Goal: Check status: Check status

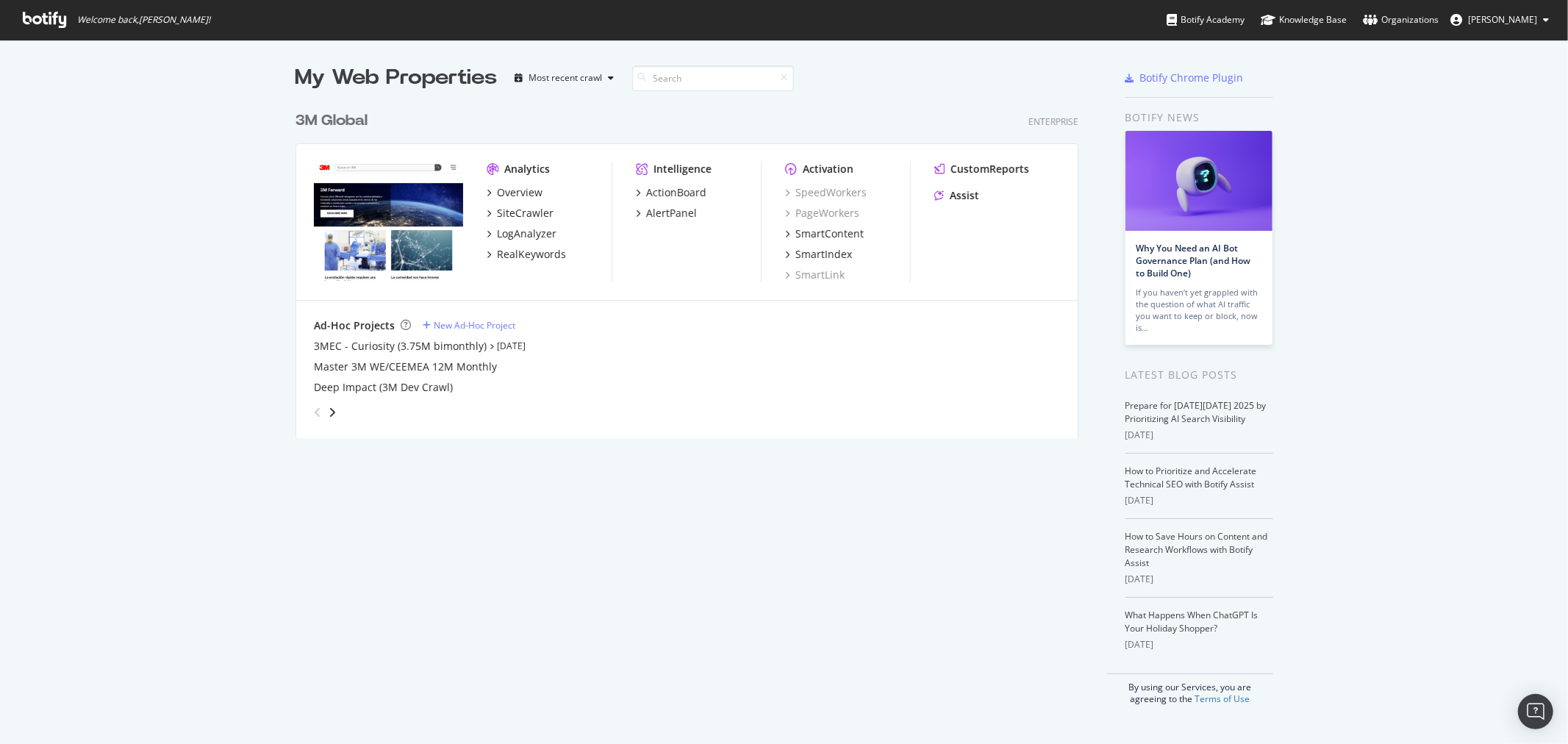
scroll to position [731, 1544]
click at [312, 118] on div "3M Global" at bounding box center [332, 121] width 72 height 21
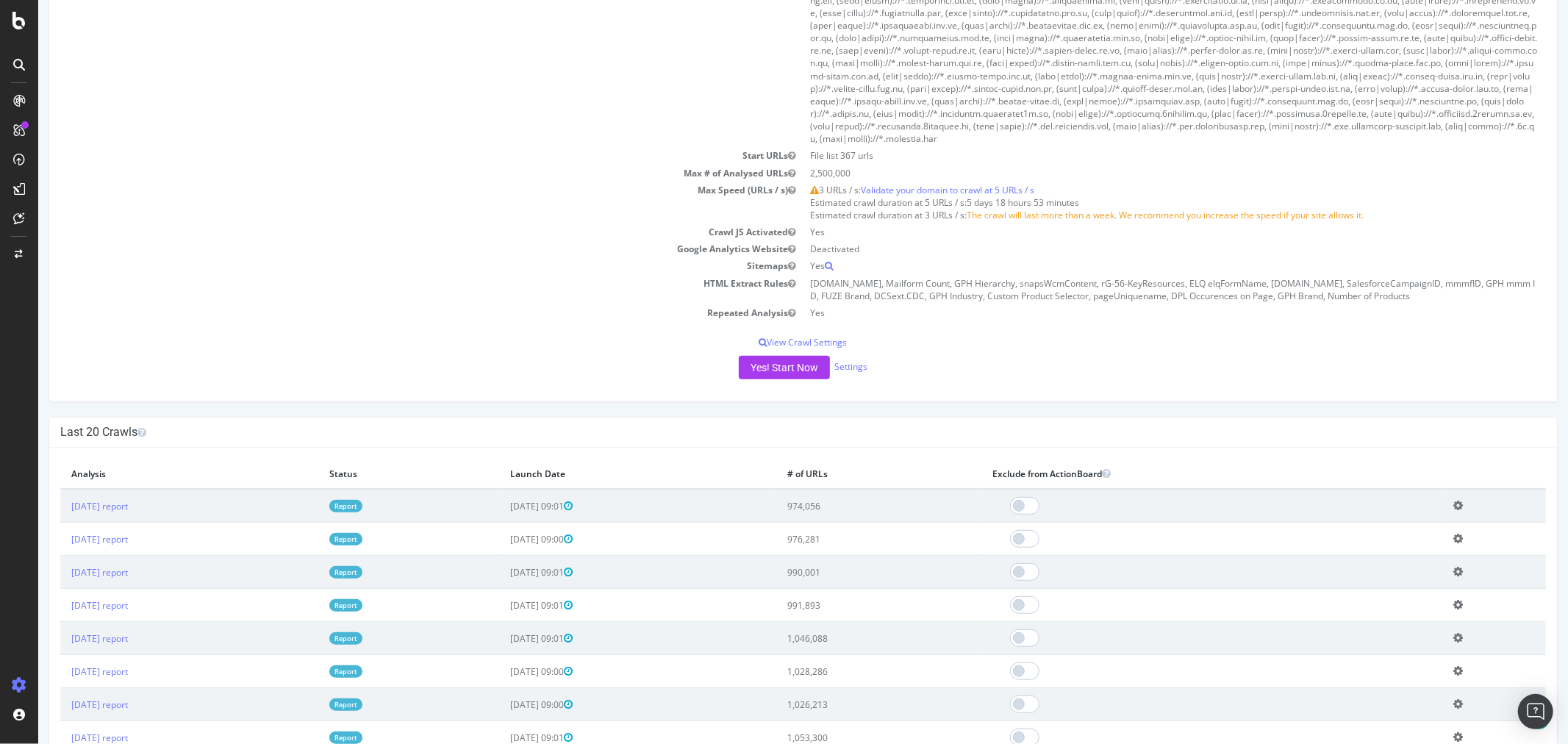
scroll to position [653, 0]
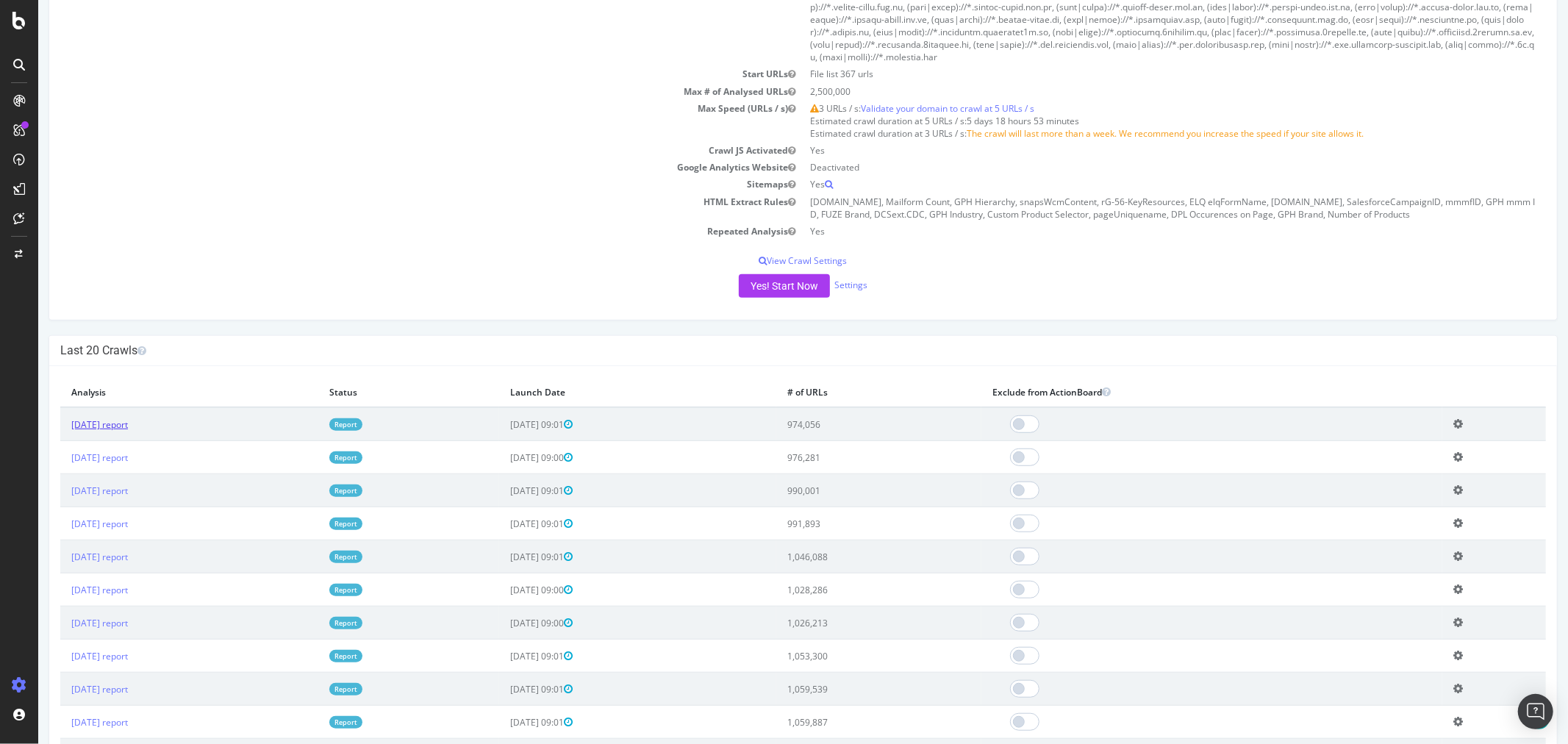
click at [127, 423] on link "[DATE] report" at bounding box center [98, 424] width 57 height 13
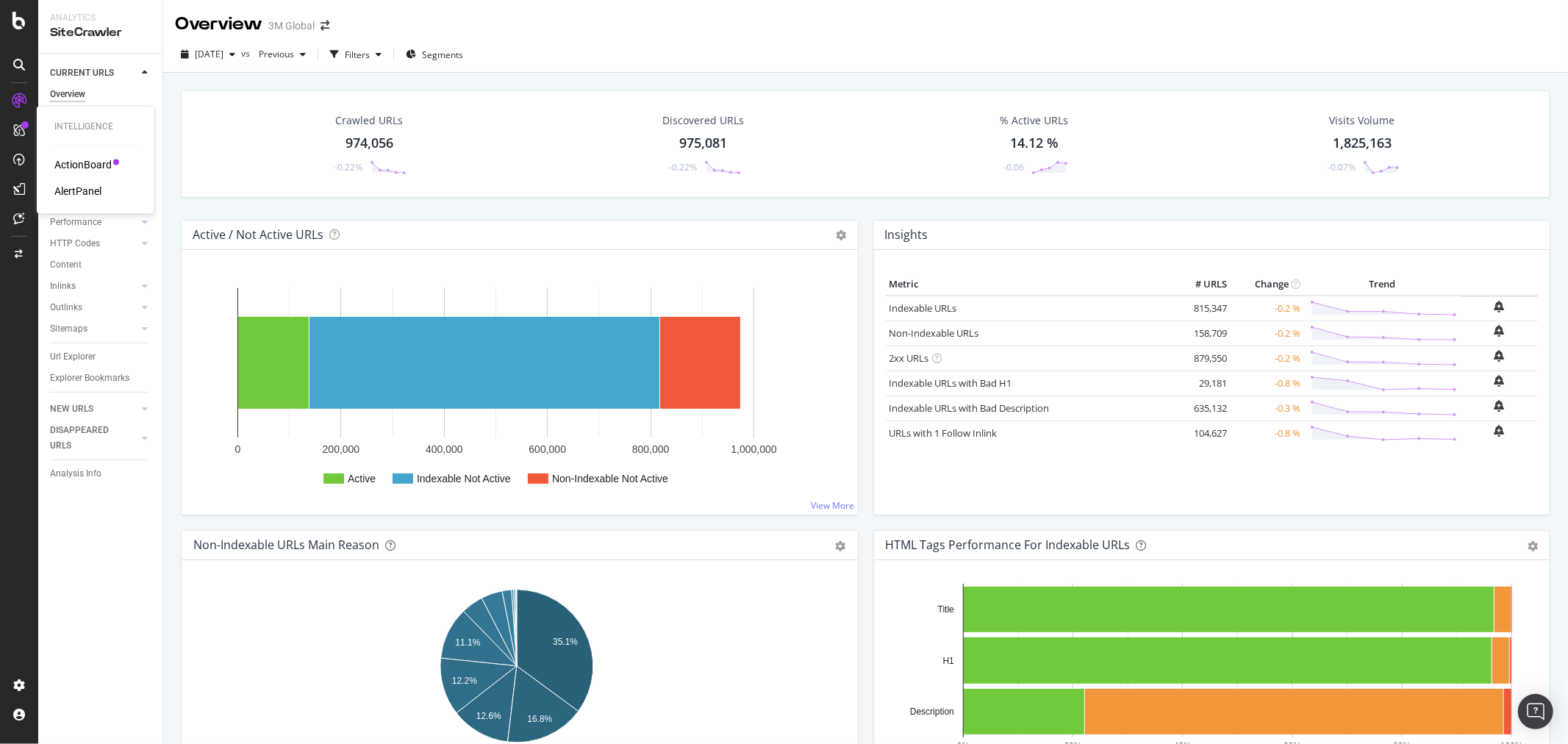
click at [90, 160] on div "ActionBoard" at bounding box center [83, 165] width 58 height 15
